Goal: Task Accomplishment & Management: Complete application form

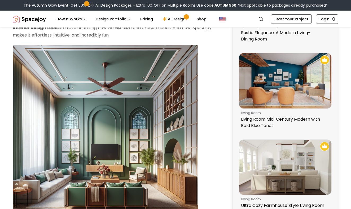
scroll to position [84, 0]
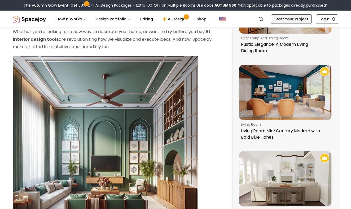
click at [280, 16] on link "Start Your Project" at bounding box center [291, 19] width 41 height 10
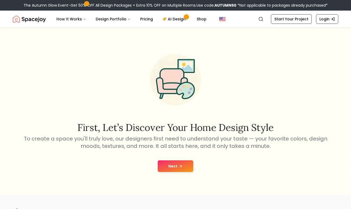
click at [184, 165] on button "Next" at bounding box center [176, 167] width 36 height 12
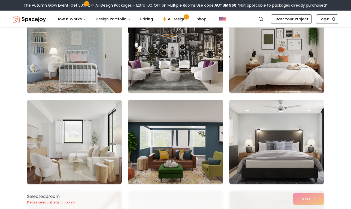
scroll to position [1613, 0]
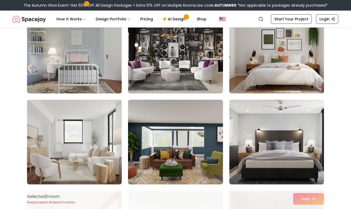
click at [106, 85] on img at bounding box center [74, 51] width 99 height 89
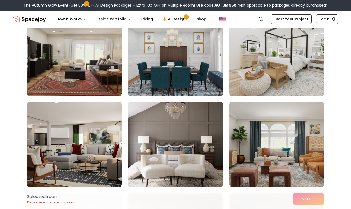
scroll to position [2066, 0]
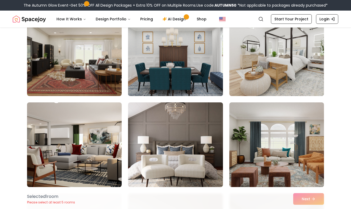
click at [148, 72] on img at bounding box center [175, 53] width 99 height 89
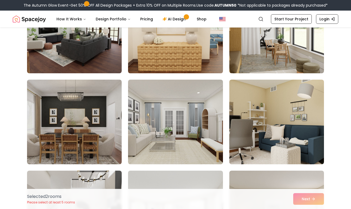
scroll to position [2454, 0]
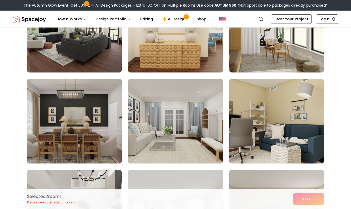
click at [95, 136] on img at bounding box center [74, 121] width 99 height 89
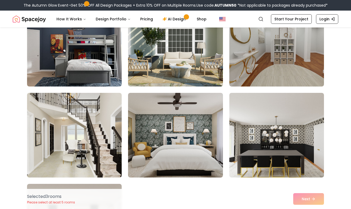
scroll to position [2895, 0]
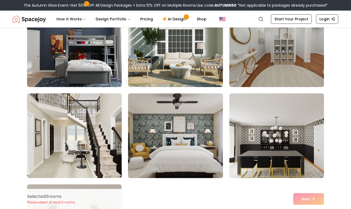
click at [148, 148] on img at bounding box center [175, 135] width 99 height 89
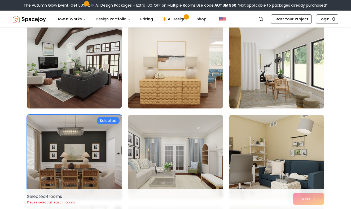
scroll to position [2417, 0]
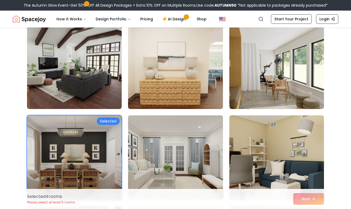
click at [149, 154] on img at bounding box center [175, 157] width 99 height 89
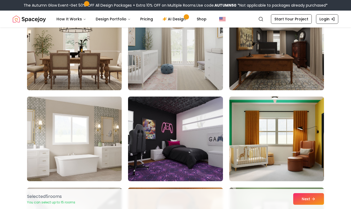
scroll to position [1342, 0]
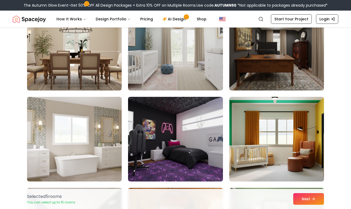
click at [236, 76] on img at bounding box center [276, 48] width 99 height 89
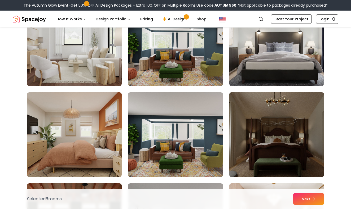
scroll to position [1711, 0]
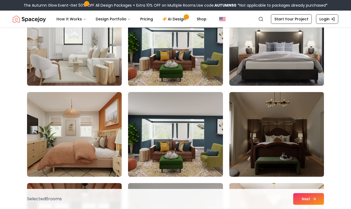
click at [302, 199] on button "Next" at bounding box center [308, 199] width 31 height 12
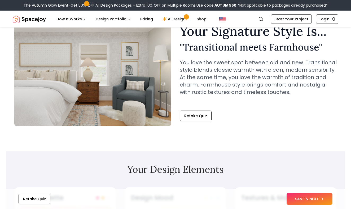
scroll to position [37, 0]
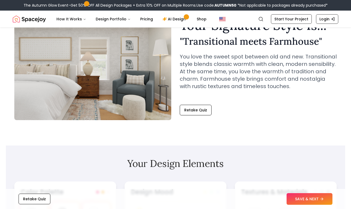
click at [302, 199] on button "SAVE & NEXT" at bounding box center [309, 199] width 46 height 12
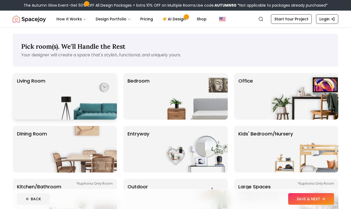
click at [96, 105] on img at bounding box center [83, 96] width 68 height 47
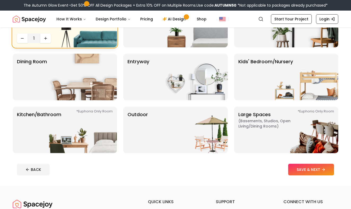
scroll to position [73, 0]
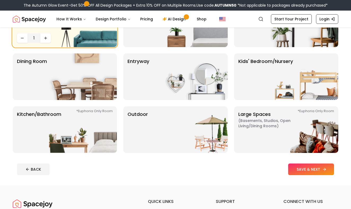
click at [294, 168] on button "SAVE & NEXT" at bounding box center [311, 170] width 46 height 12
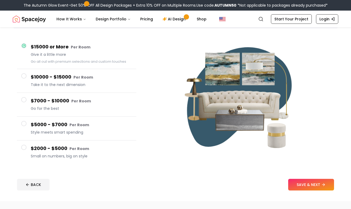
scroll to position [40, 0]
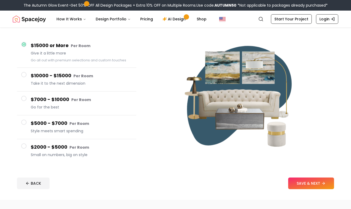
click at [24, 146] on span at bounding box center [23, 146] width 5 height 5
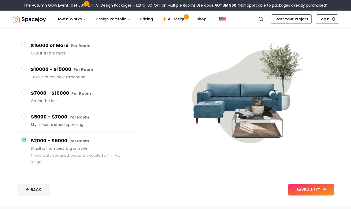
click at [316, 190] on button "SAVE & NEXT" at bounding box center [311, 190] width 46 height 12
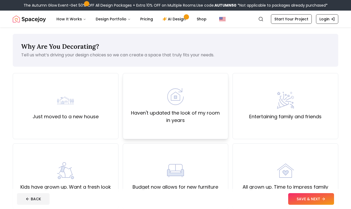
click at [206, 126] on div "Haven't updated the look of my room in years" at bounding box center [176, 106] width 106 height 66
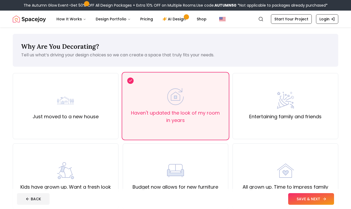
click at [299, 200] on button "SAVE & NEXT" at bounding box center [311, 199] width 46 height 12
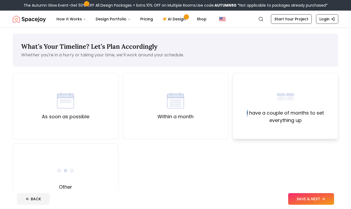
click at [248, 112] on label "I have a couple of months to set everything up" at bounding box center [285, 116] width 97 height 15
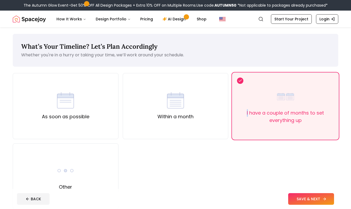
click at [317, 201] on button "SAVE & NEXT" at bounding box center [311, 199] width 46 height 12
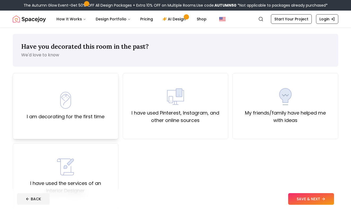
click at [97, 116] on label "I am decorating for the first time" at bounding box center [66, 116] width 78 height 7
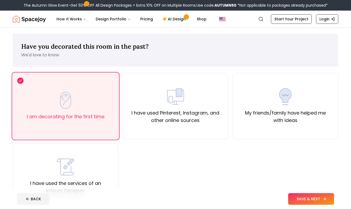
click at [301, 198] on button "SAVE & NEXT" at bounding box center [311, 199] width 46 height 12
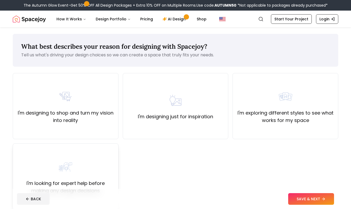
click at [96, 176] on div "I'm looking for expert help before making any design decisions" at bounding box center [65, 177] width 97 height 36
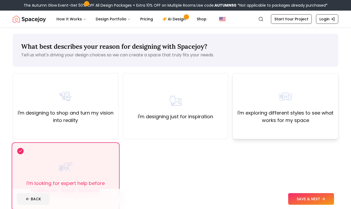
click at [248, 93] on div "I'm exploring different styles to see what works for my space" at bounding box center [285, 106] width 97 height 36
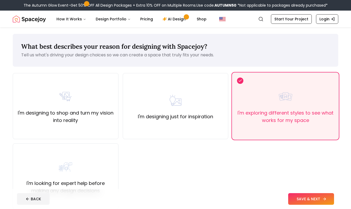
click at [291, 196] on button "SAVE & NEXT" at bounding box center [311, 199] width 46 height 12
